Goal: Task Accomplishment & Management: Complete application form

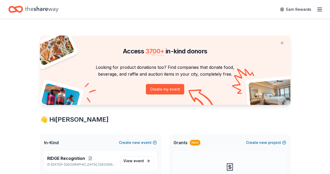
scroll to position [78, 0]
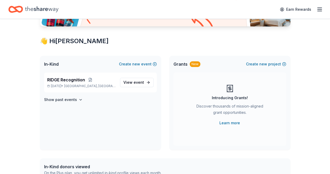
click at [82, 84] on span "Omaha, NE" at bounding box center [89, 86] width 51 height 4
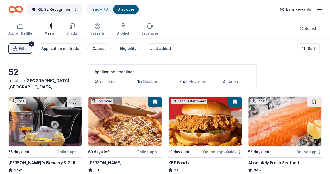
click at [75, 29] on div "Snacks" at bounding box center [72, 29] width 11 height 13
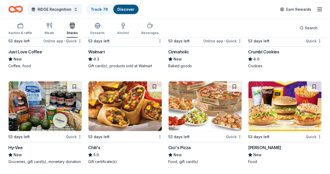
scroll to position [752, 0]
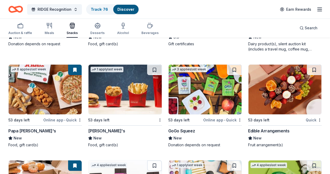
scroll to position [814, 0]
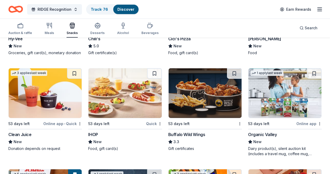
click at [101, 28] on icon "button" at bounding box center [98, 25] width 6 height 6
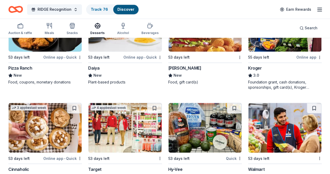
scroll to position [313, 0]
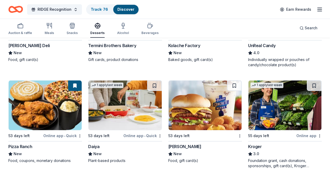
click at [153, 31] on div "Beverages" at bounding box center [150, 33] width 17 height 4
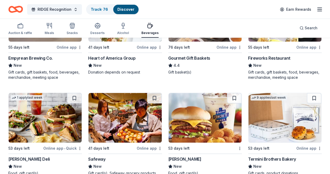
scroll to position [131, 0]
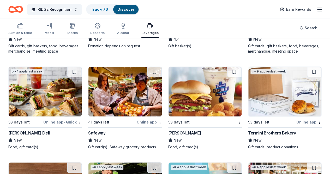
click at [24, 25] on icon "button" at bounding box center [20, 25] width 6 height 6
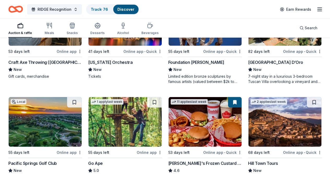
scroll to position [758, 0]
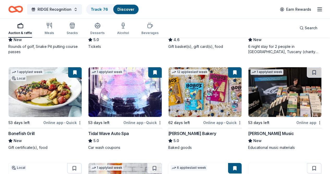
scroll to position [888, 0]
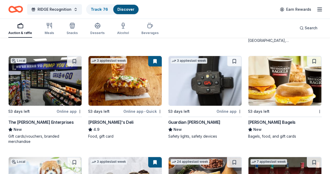
scroll to position [1070, 0]
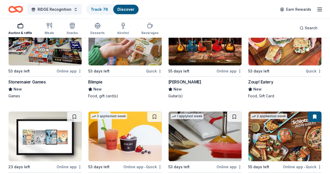
scroll to position [2092, 0]
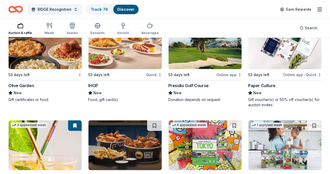
scroll to position [2980, 0]
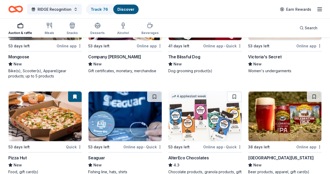
scroll to position [3503, 0]
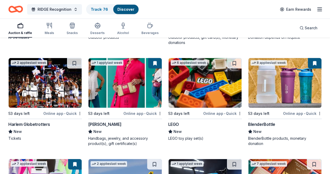
scroll to position [3734, 0]
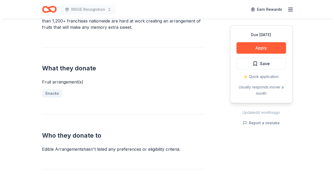
scroll to position [157, 0]
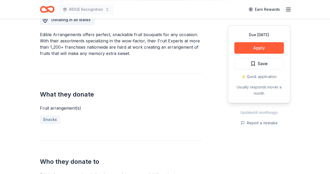
click at [257, 49] on button "Apply" at bounding box center [260, 47] width 50 height 11
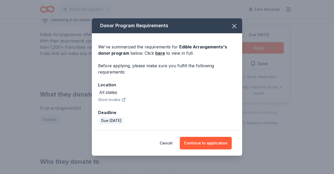
click at [200, 141] on button "Continue to application" at bounding box center [206, 143] width 52 height 13
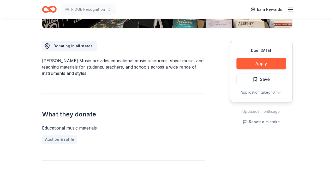
scroll to position [78, 0]
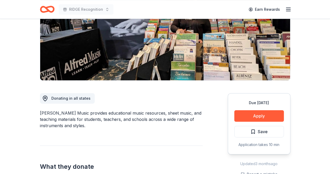
click at [274, 113] on button "Apply" at bounding box center [260, 115] width 50 height 11
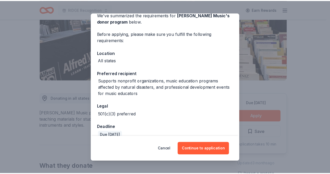
scroll to position [34, 0]
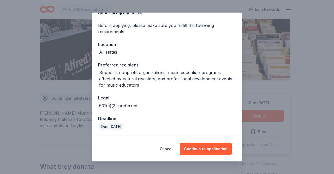
click at [167, 151] on button "Cancel" at bounding box center [166, 148] width 13 height 13
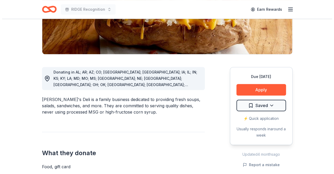
scroll to position [131, 0]
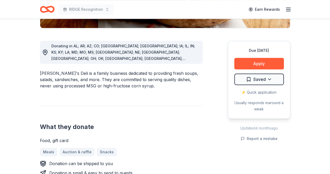
click at [261, 65] on button "Apply" at bounding box center [260, 63] width 50 height 11
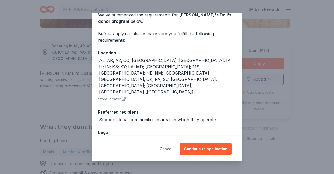
scroll to position [36, 0]
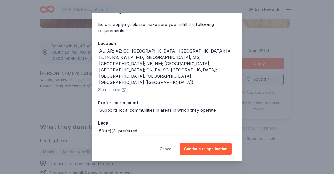
click at [203, 147] on button "Continue to application" at bounding box center [206, 148] width 52 height 13
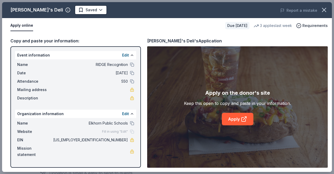
click at [231, 116] on link "Apply" at bounding box center [238, 119] width 32 height 13
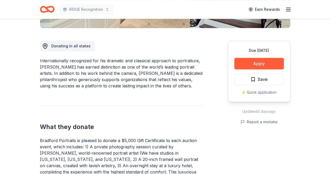
scroll to position [157, 0]
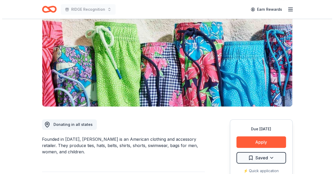
scroll to position [78, 0]
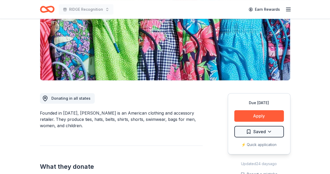
click at [253, 115] on button "Apply" at bounding box center [260, 115] width 50 height 11
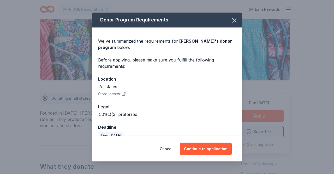
scroll to position [9, 0]
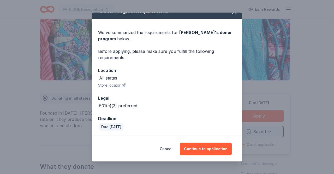
click at [209, 149] on button "Continue to application" at bounding box center [206, 148] width 52 height 13
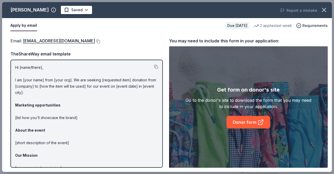
click at [95, 42] on button at bounding box center [97, 41] width 5 height 4
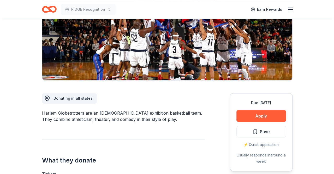
scroll to position [104, 0]
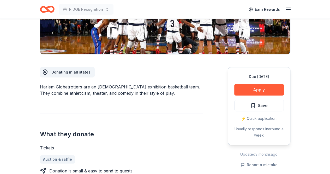
click at [257, 88] on button "Apply" at bounding box center [260, 89] width 50 height 11
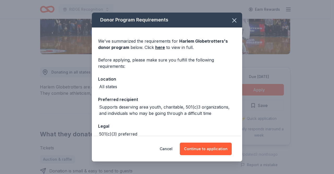
click at [204, 147] on button "Continue to application" at bounding box center [206, 148] width 52 height 13
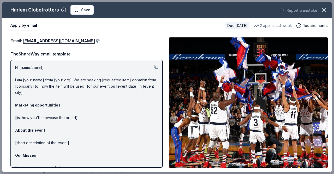
click at [95, 41] on button at bounding box center [97, 41] width 5 height 4
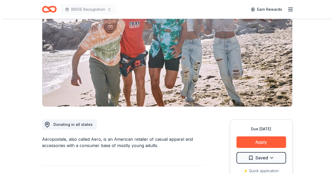
scroll to position [78, 0]
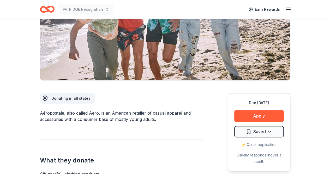
click at [258, 114] on button "Apply" at bounding box center [260, 115] width 50 height 11
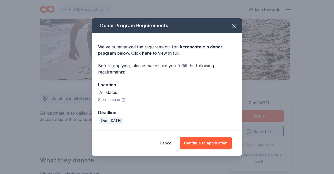
click at [210, 143] on button "Continue to application" at bounding box center [206, 143] width 52 height 13
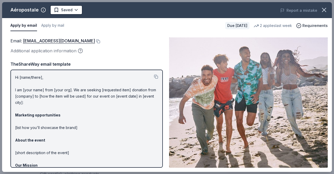
click at [100, 42] on button at bounding box center [97, 41] width 5 height 4
